Goal: Task Accomplishment & Management: Use online tool/utility

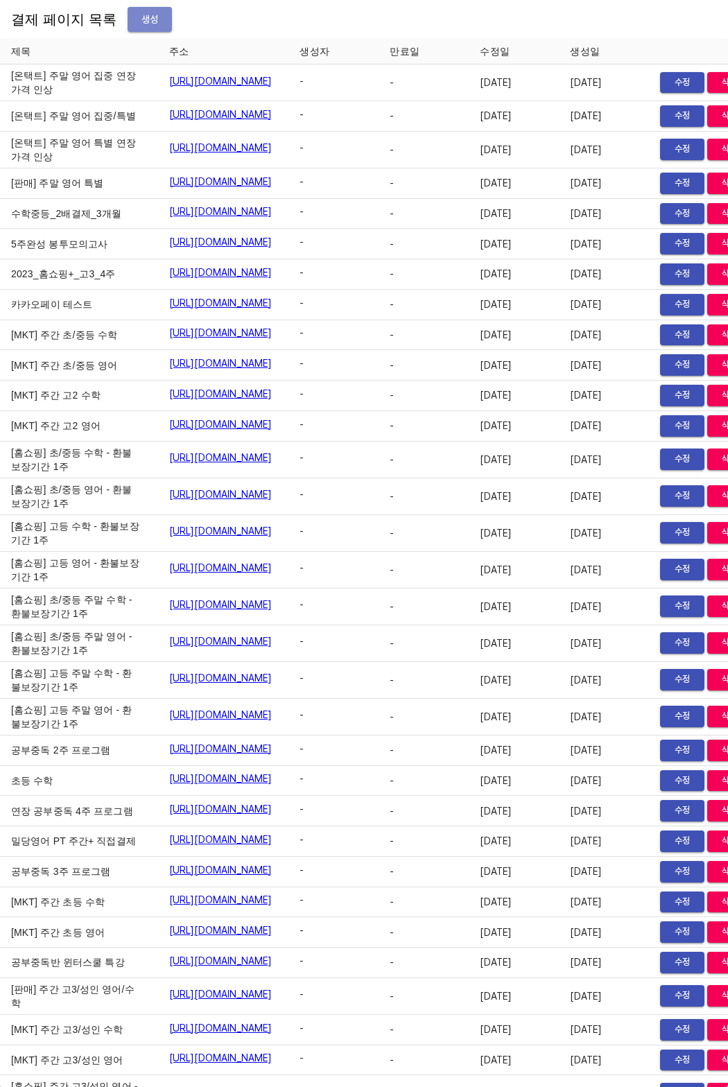
click at [139, 13] on span "생성" at bounding box center [150, 19] width 22 height 17
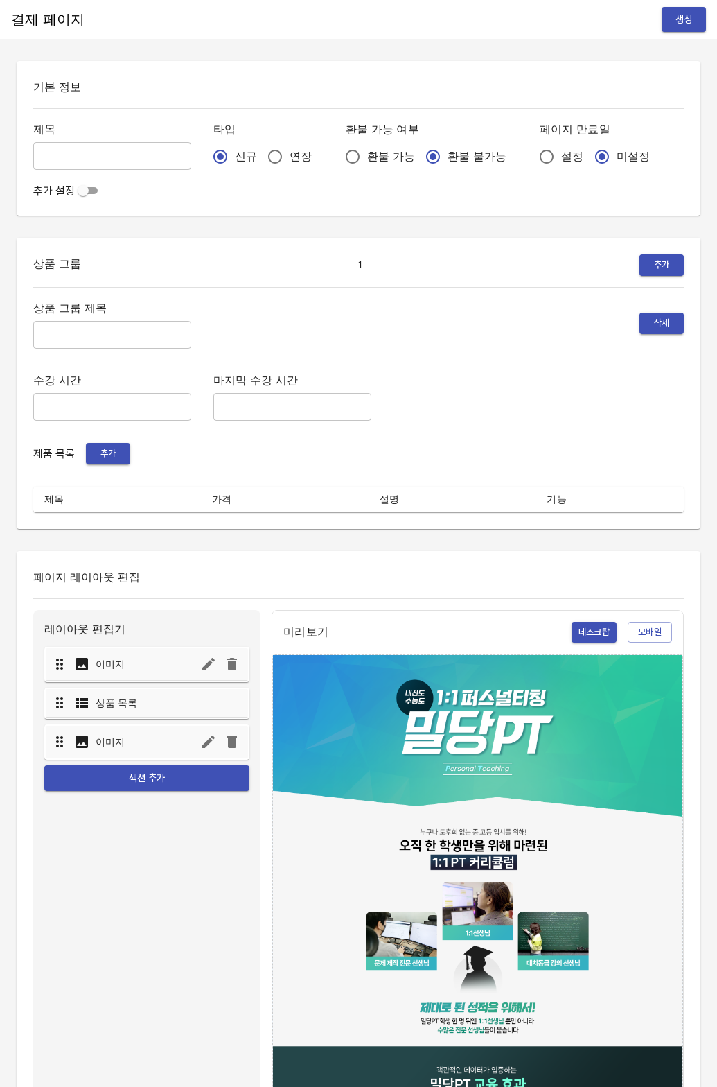
click at [261, 162] on input "연장" at bounding box center [275, 156] width 29 height 29
radio input "true"
click at [532, 166] on input "설정" at bounding box center [546, 156] width 29 height 29
radio input "true"
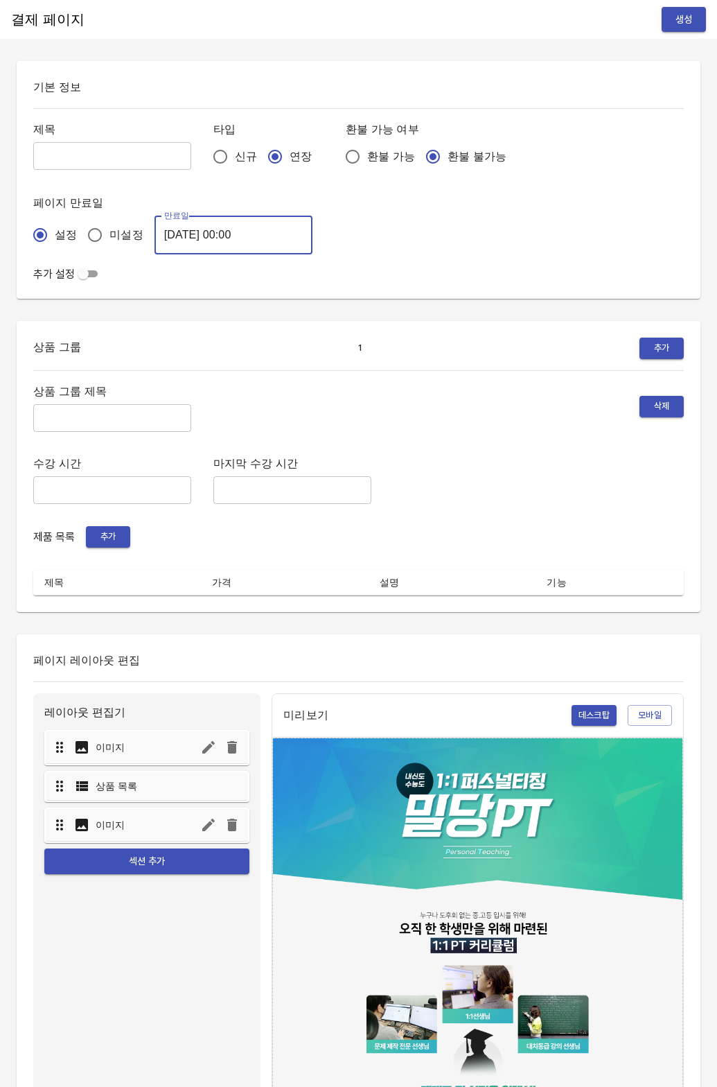
click at [207, 244] on input "[DATE] 00:00" at bounding box center [234, 235] width 158 height 39
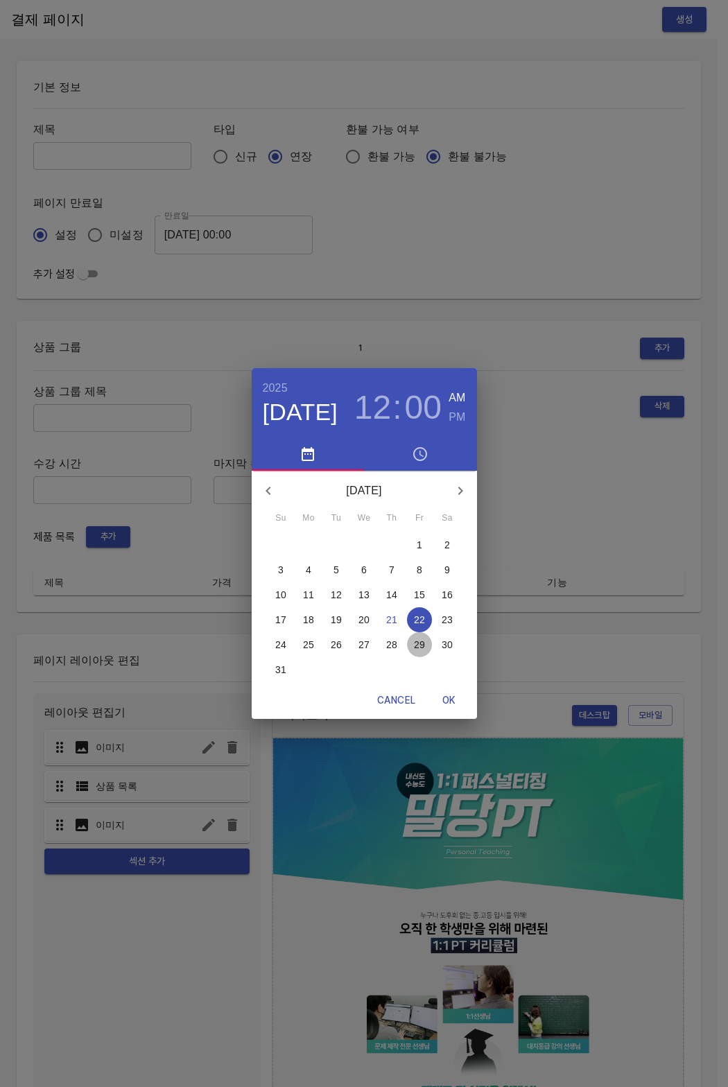
click at [417, 645] on p "29" at bounding box center [419, 645] width 11 height 14
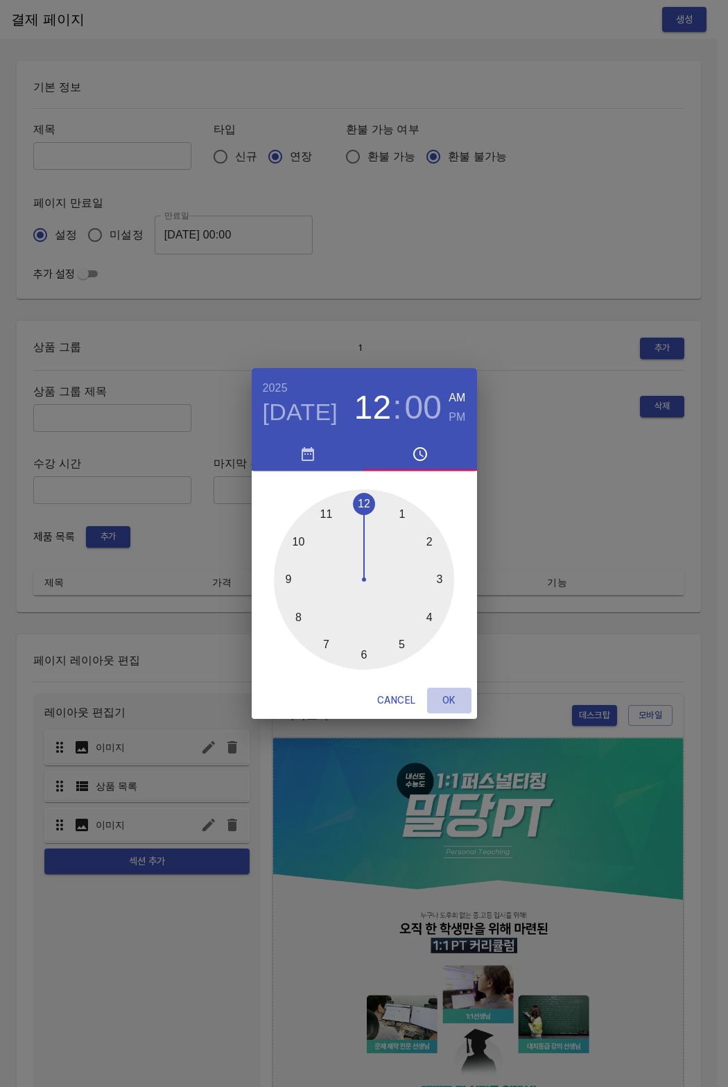
click at [458, 700] on span "OK" at bounding box center [449, 700] width 33 height 17
type input "2025-08-29 00:00"
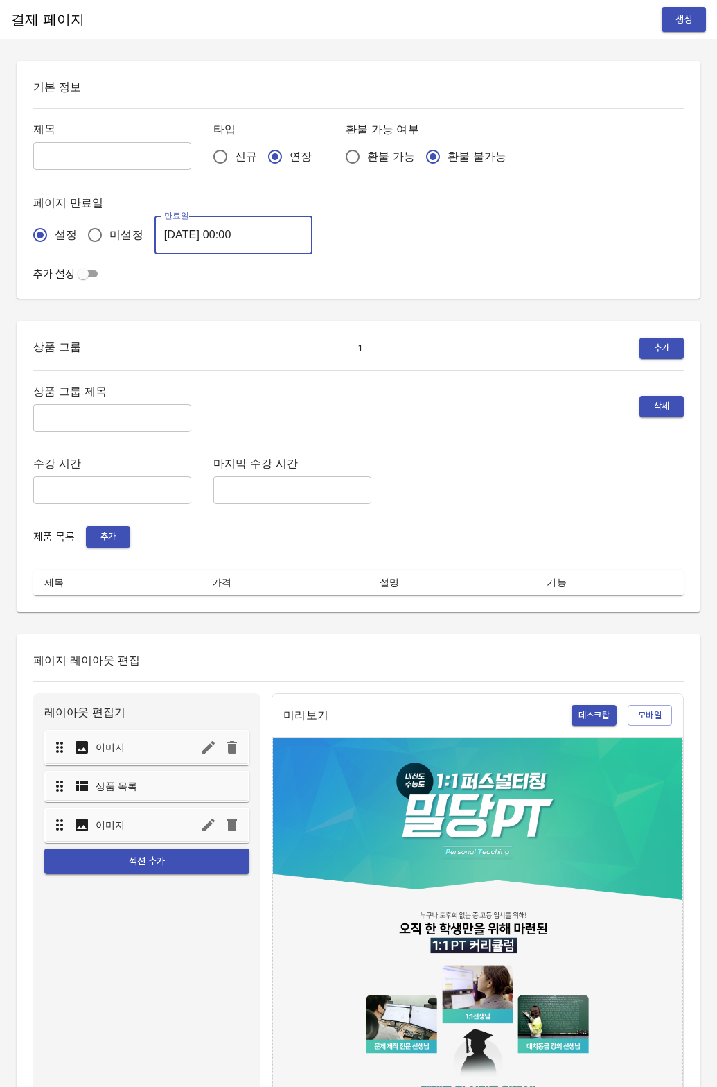
click at [72, 162] on input "text" at bounding box center [112, 156] width 158 height 28
type input "-"
type input "0821_[PERSON_NAME]"
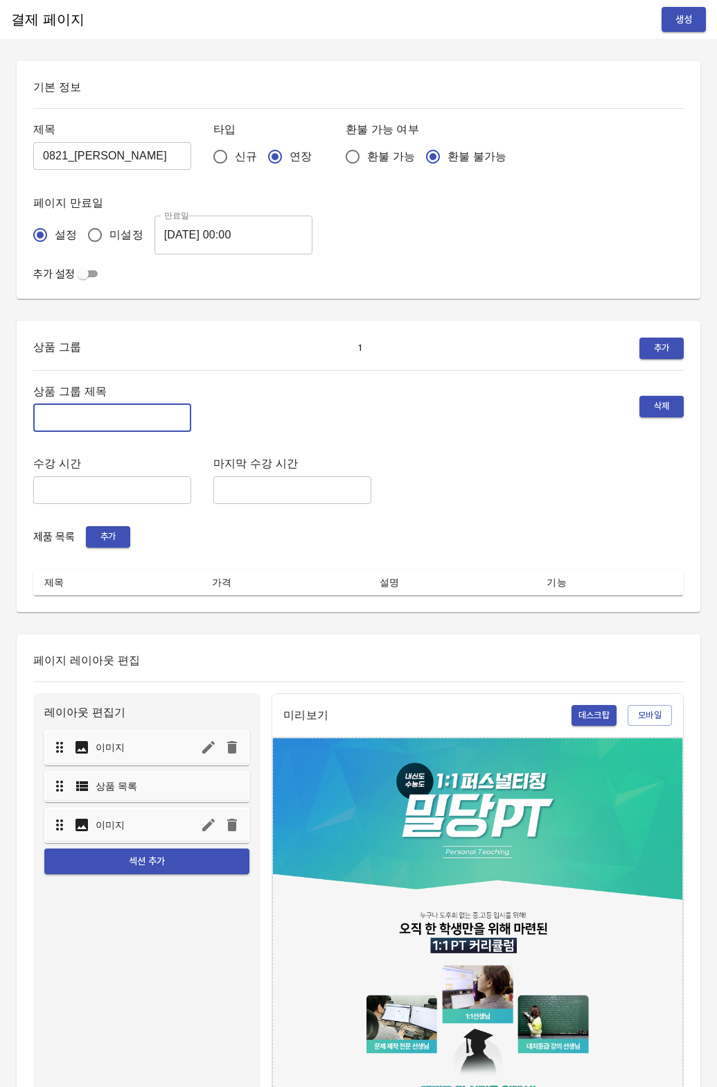
click at [97, 417] on input "text" at bounding box center [112, 418] width 158 height 28
type input "주말 특별PT"
click at [87, 525] on div "상품 그룹 제목 주말 특별PT ​ 삭제 수강 시간 ​ 마지막 수강 시간 ​ 제품 목록 추가 제목 가격 설명 기능" at bounding box center [358, 489] width 651 height 214
click at [108, 528] on button "추가" at bounding box center [108, 536] width 44 height 21
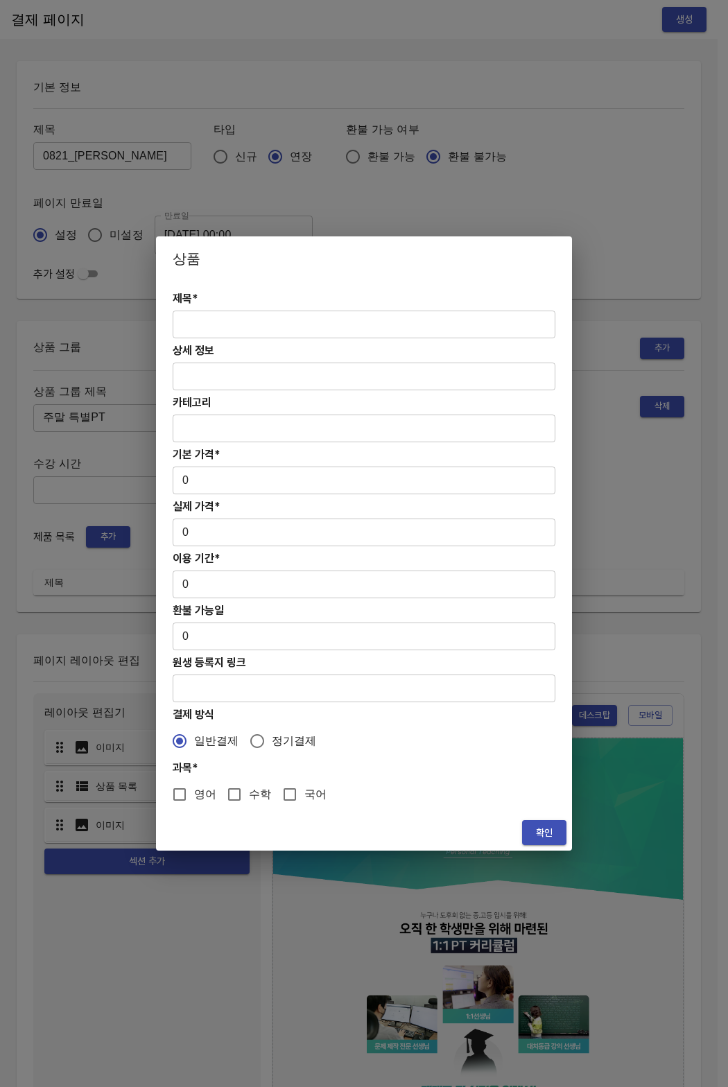
drag, startPoint x: 209, startPoint y: 287, endPoint x: 217, endPoint y: 316, distance: 30.1
click at [211, 293] on div "제목* ​ 상세 정보 ​ 카테고리 ​ 기본 가격* 0 ​ 실제 가격* 0 ​ 이용 기간* 0 ​ 환불 가능일 0 ​ 원생 등록지 링크 ​ 결제…" at bounding box center [364, 548] width 416 height 534
click at [217, 316] on input "text" at bounding box center [364, 325] width 383 height 28
paste input "[연장] 주말 고등 6시간 영어 4주(약 1개월) 특별PT"
type input "[연장] 주말 고등 6시간 영어 4주(약 1개월) 특별PT"
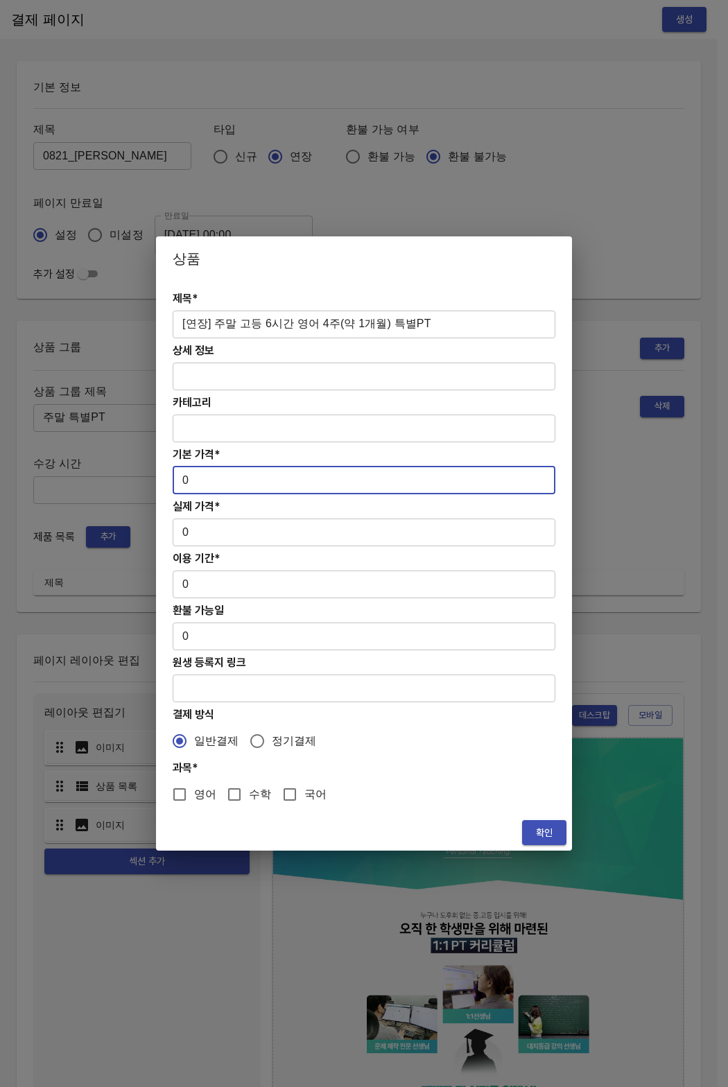
drag, startPoint x: 224, startPoint y: 480, endPoint x: 166, endPoint y: 484, distance: 57.7
click at [166, 484] on div "제목* [연장] 주말 고등 6시간 영어 4주(약 1개월) 특별PT ​ 상세 정보 ​ 카테고리 ​ 기본 가격* 0 ​ 실제 가격* 0 ​ 이용 …" at bounding box center [364, 548] width 416 height 534
paste input "31300"
type input "313000"
click at [195, 546] on div "제목* [연장] 주말 고등 6시간 영어 4주(약 1개월) 특별PT ​ 상세 정보 ​ 카테고리 ​ 기본 가격* 313000 ​ 실제 가격* 0 …" at bounding box center [364, 548] width 416 height 534
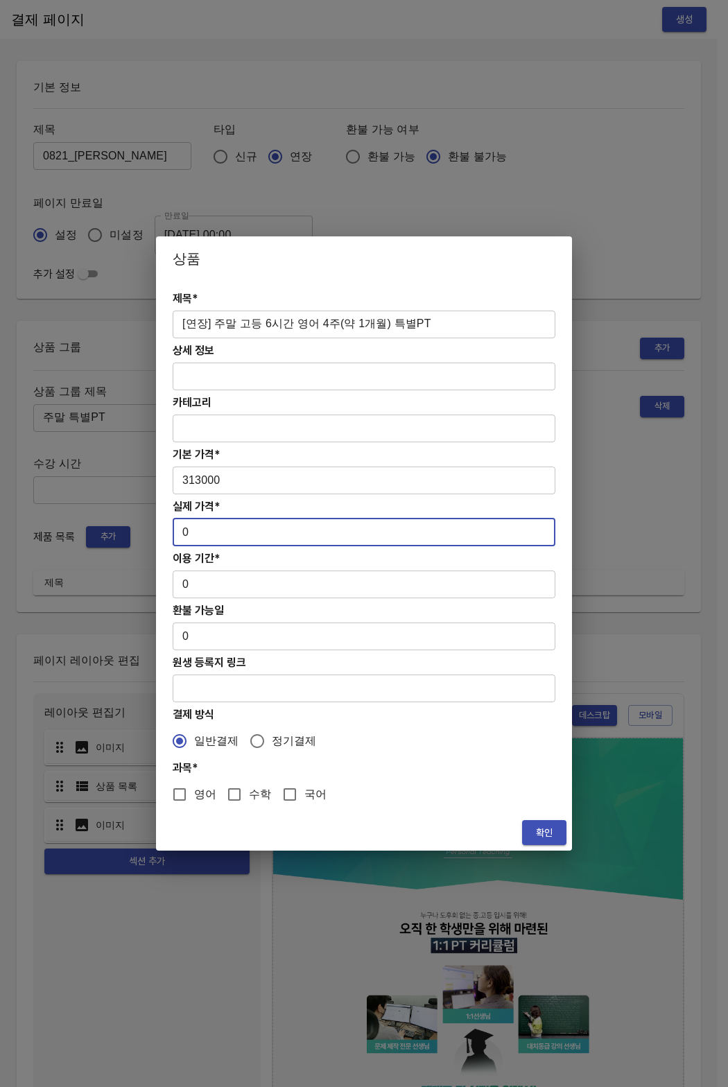
drag, startPoint x: 195, startPoint y: 539, endPoint x: 166, endPoint y: 537, distance: 28.5
click at [166, 537] on div "제목* [연장] 주말 고등 6시간 영어 4주(약 1개월) 특별PT ​ 상세 정보 ​ 카테고리 ​ 기본 가격* 313000 ​ 실제 가격* 0 …" at bounding box center [364, 548] width 416 height 534
paste input "31300"
type input "313000"
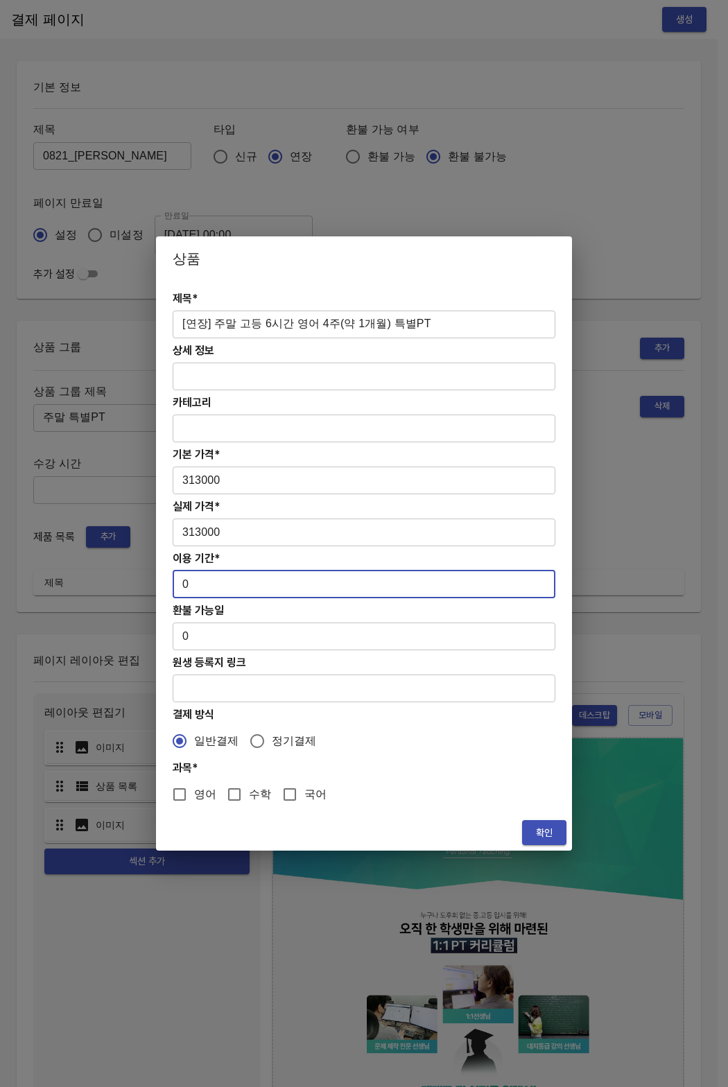
drag, startPoint x: 209, startPoint y: 591, endPoint x: 193, endPoint y: 588, distance: 16.3
click at [209, 591] on input "0" at bounding box center [364, 585] width 383 height 28
drag, startPoint x: 193, startPoint y: 588, endPoint x: 178, endPoint y: 583, distance: 15.3
click at [178, 583] on input "0" at bounding box center [364, 585] width 383 height 28
type input "28"
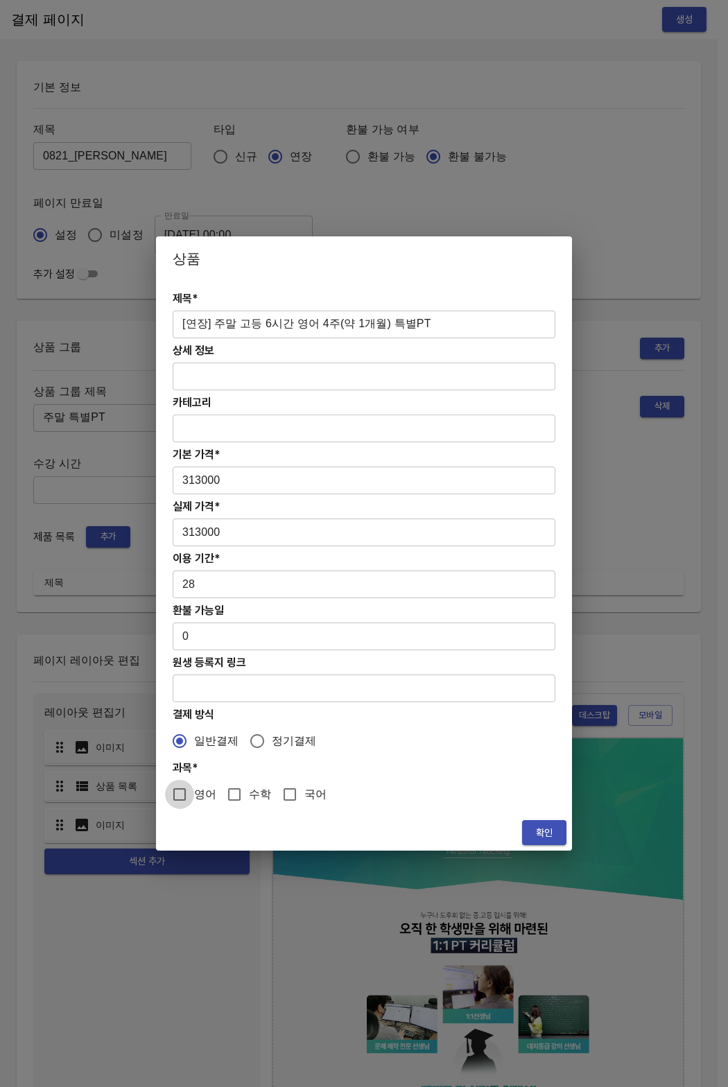
click at [185, 788] on input "영어" at bounding box center [179, 794] width 29 height 29
checkbox input "true"
click at [546, 835] on span "확인" at bounding box center [544, 832] width 22 height 17
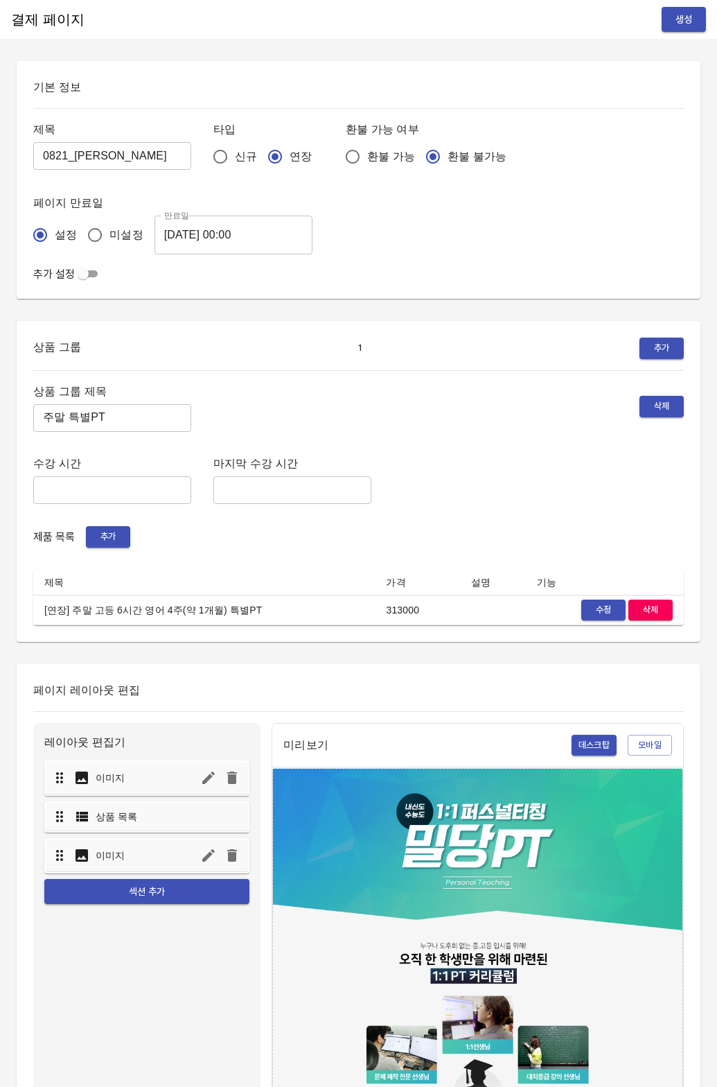
click at [419, 523] on div "상품 그룹 제목 주말 특별PT ​ 삭제 수강 시간 ​ 마지막 수강 시간 ​ 제품 목록 추가 제목 가격 설명 기능 [연장] 주말 고등 6시간 영…" at bounding box center [358, 504] width 651 height 244
click at [678, 14] on span "생성" at bounding box center [684, 19] width 22 height 17
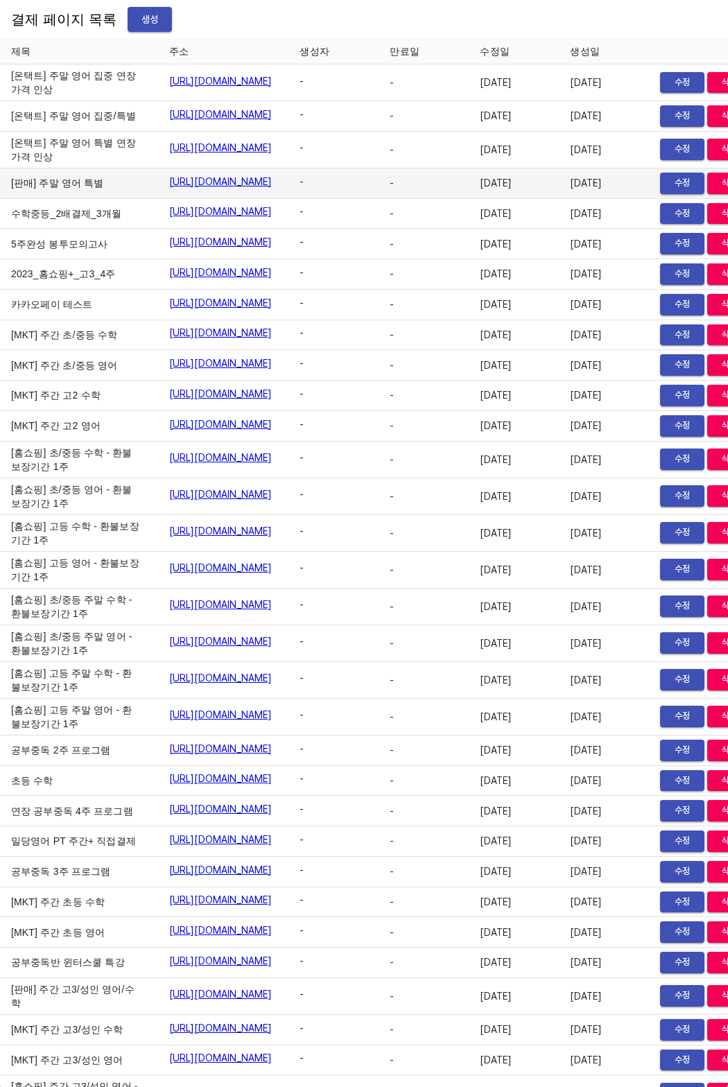
click at [379, 199] on td "-" at bounding box center [333, 183] width 90 height 31
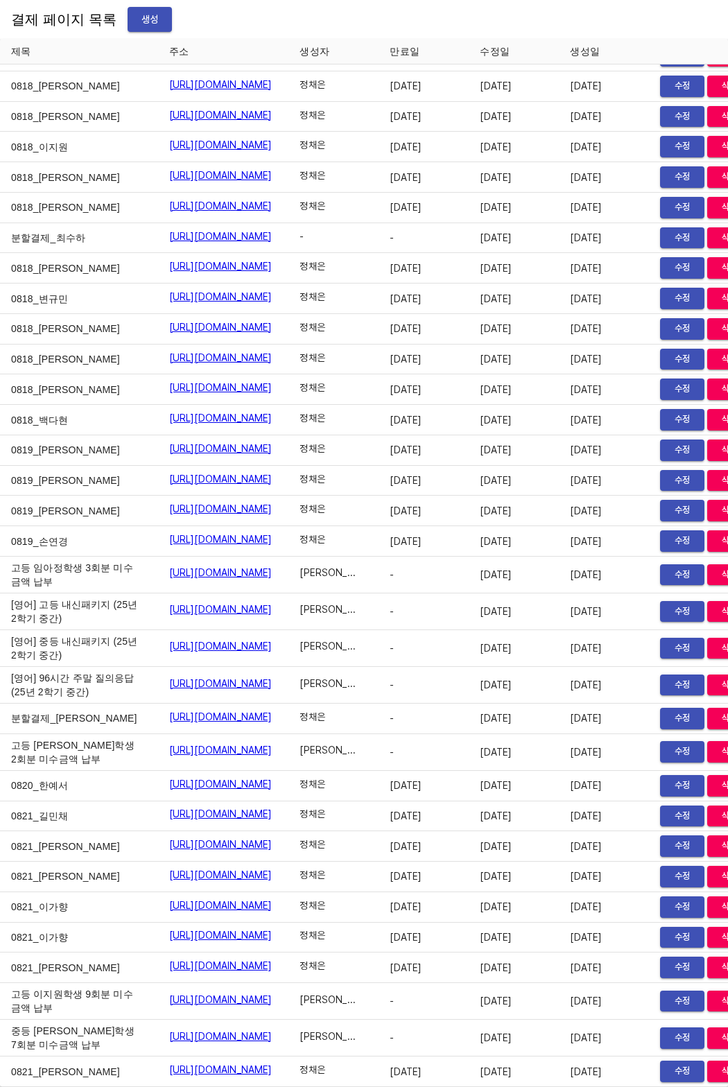
scroll to position [22523, 0]
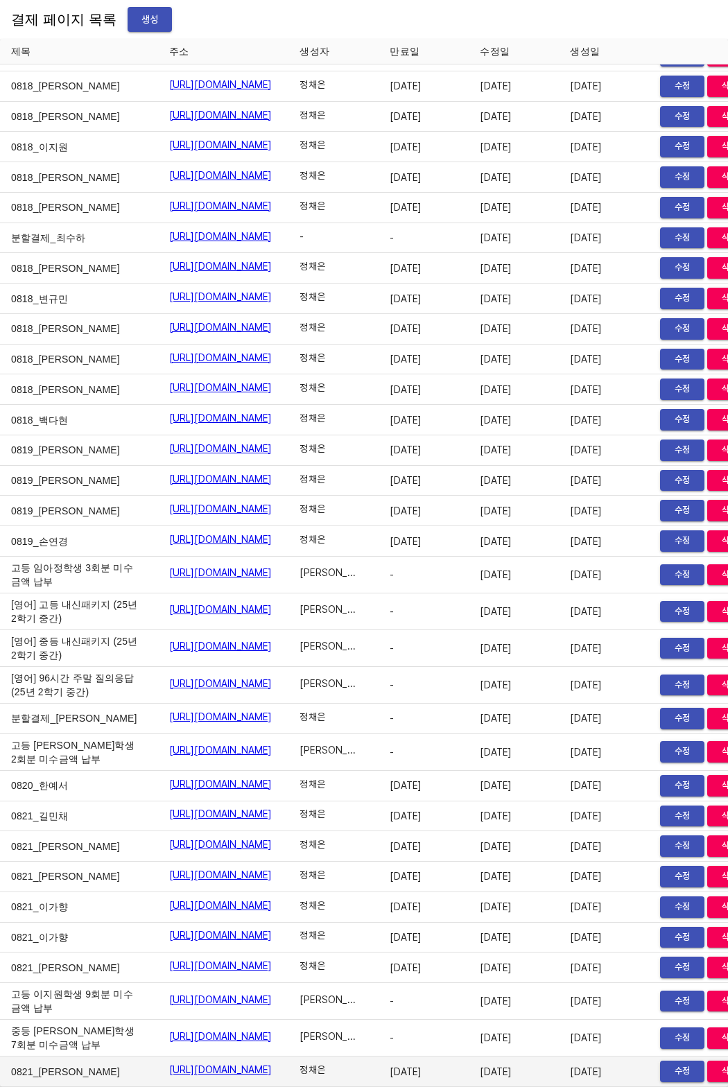
drag, startPoint x: 96, startPoint y: 1070, endPoint x: 388, endPoint y: 1059, distance: 291.4
click at [388, 1059] on tr "0821_오서준 https://payment.mildang.kr/Q17h97qFwPd8QizxFGAlB 정채은 2025-08-29 2025-0…" at bounding box center [381, 1071] width 763 height 31
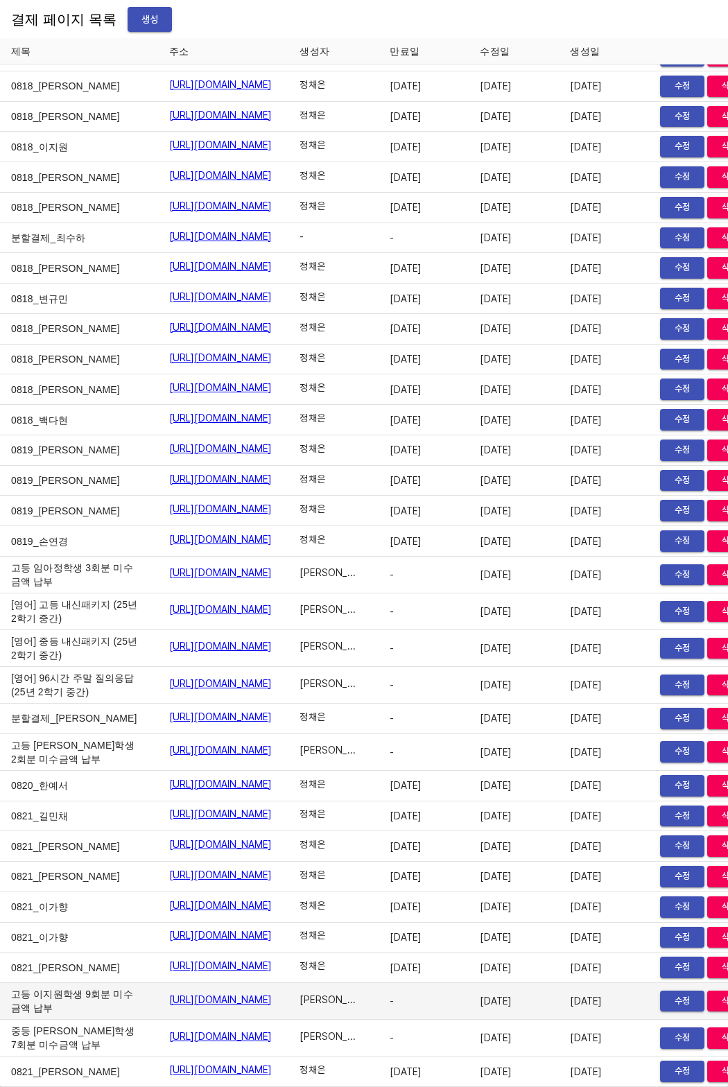
copy tr "0821_오서준 https://payment.mildang.kr/Q17h97qFwPd8QizxFGAlB"
